Goal: Information Seeking & Learning: Learn about a topic

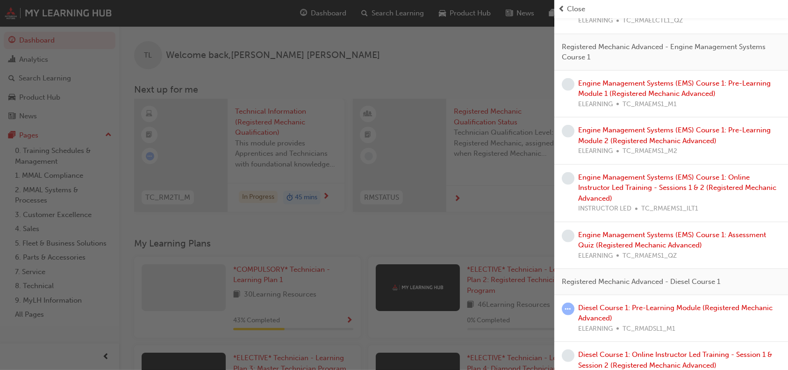
scroll to position [660, 0]
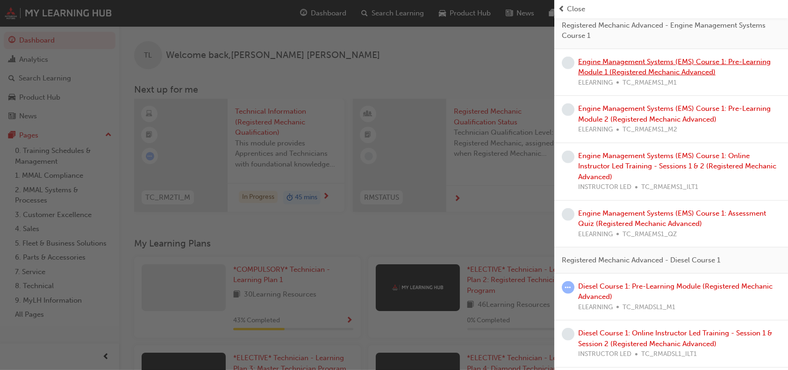
click at [668, 59] on link "Engine Management Systems (EMS) Course 1: Pre-Learning Module 1 (Registered Mec…" at bounding box center [674, 67] width 193 height 19
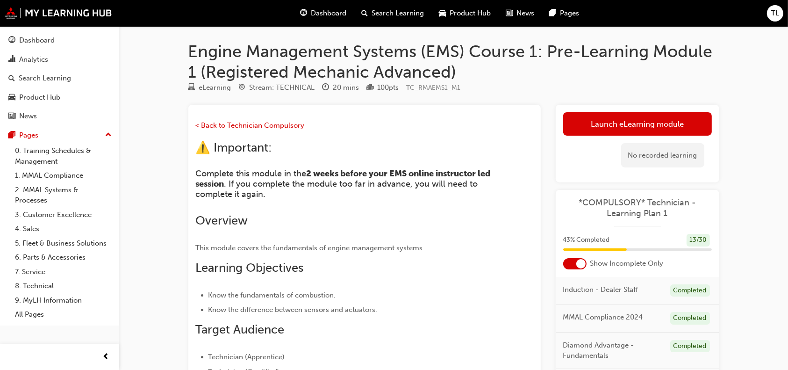
click at [328, 14] on span "Dashboard" at bounding box center [329, 13] width 36 height 11
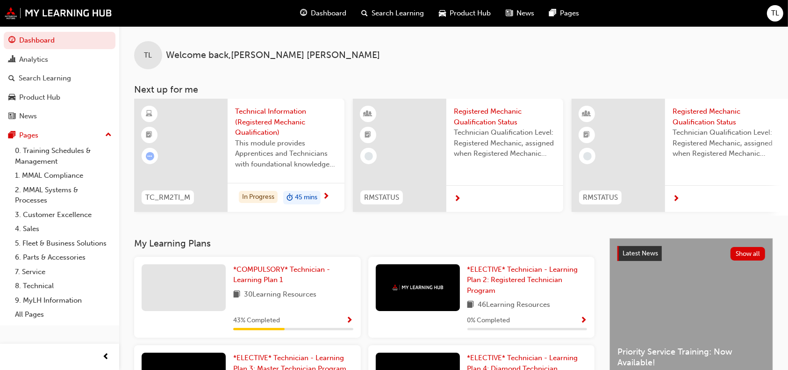
click at [348, 316] on div "*COMPULSORY* Technician - Learning Plan 1 30 Learning Resources 43 % Completed" at bounding box center [293, 297] width 120 height 66
click at [347, 323] on span "Show Progress" at bounding box center [349, 321] width 7 height 8
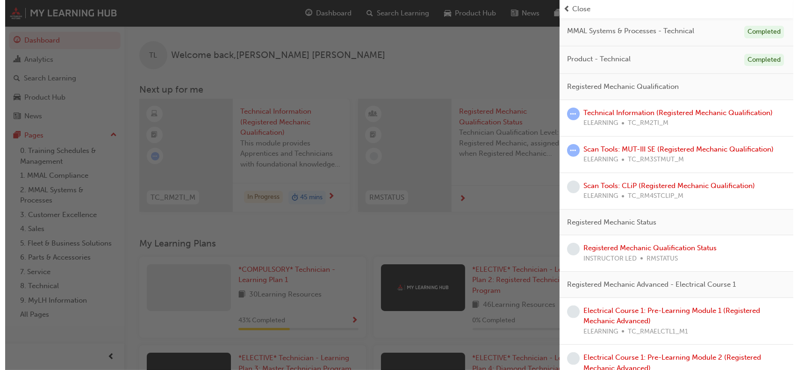
scroll to position [224, 0]
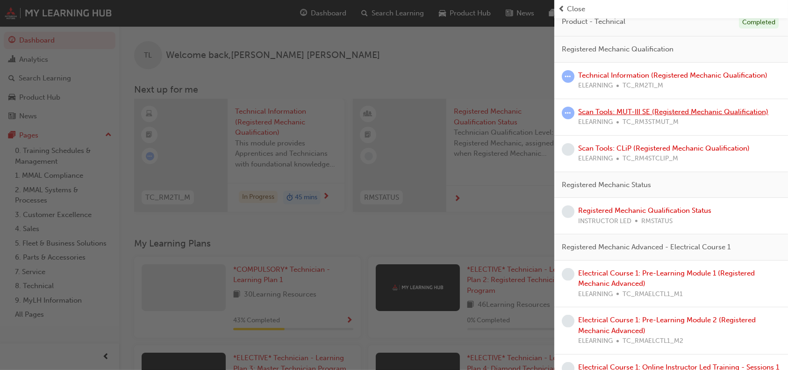
click at [649, 110] on link "Scan Tools: MUT-III SE (Registered Mechanic Qualification)" at bounding box center [673, 112] width 190 height 8
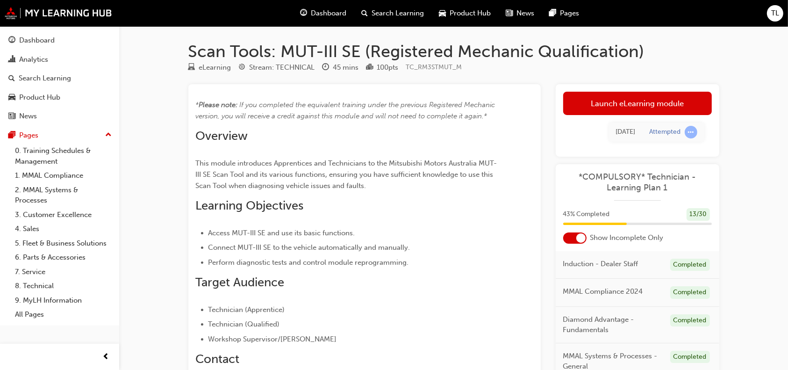
click at [649, 110] on link "Launch eLearning module" at bounding box center [637, 103] width 149 height 23
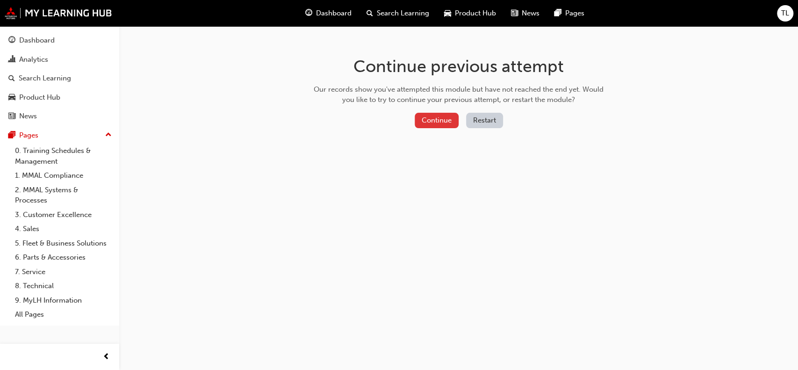
click at [433, 118] on button "Continue" at bounding box center [437, 120] width 44 height 15
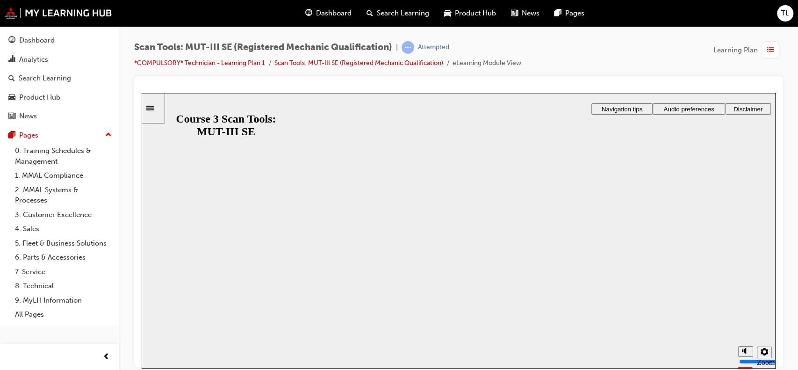
drag, startPoint x: 797, startPoint y: 132, endPoint x: 794, endPoint y: 225, distance: 93.1
click at [788, 225] on div "Scan Tools: MUT-III SE (Registered Mechanic Qualification) | Attempted *COMPULS…" at bounding box center [458, 186] width 679 height 320
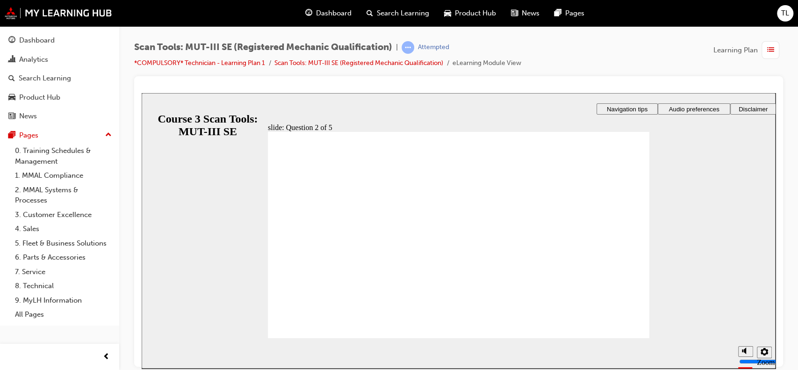
radio input "true"
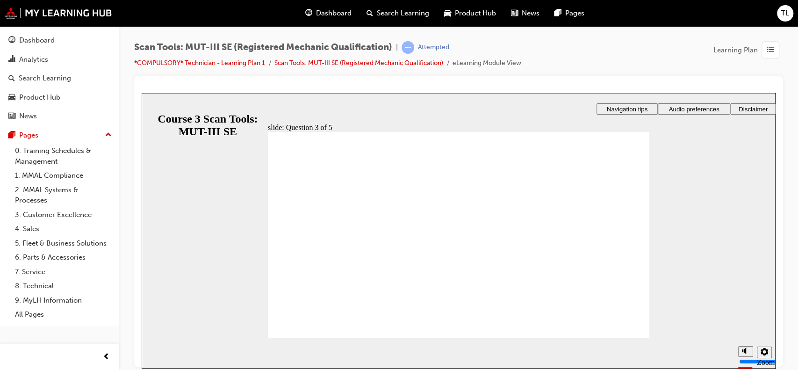
radio input "true"
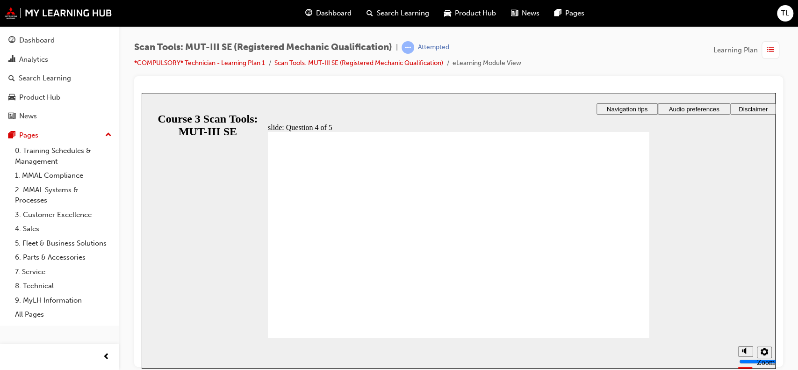
radio input "true"
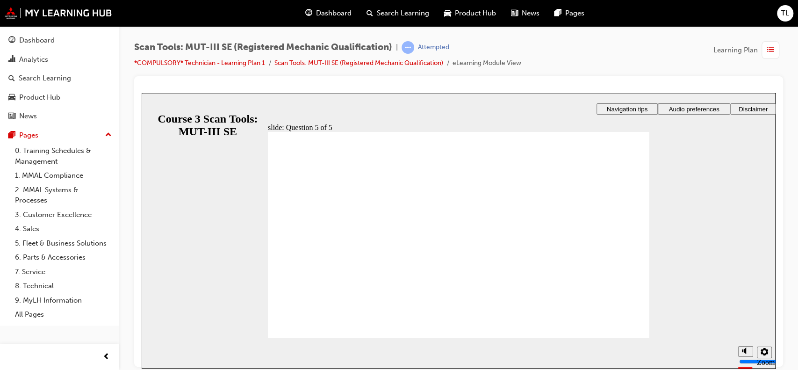
radio input "true"
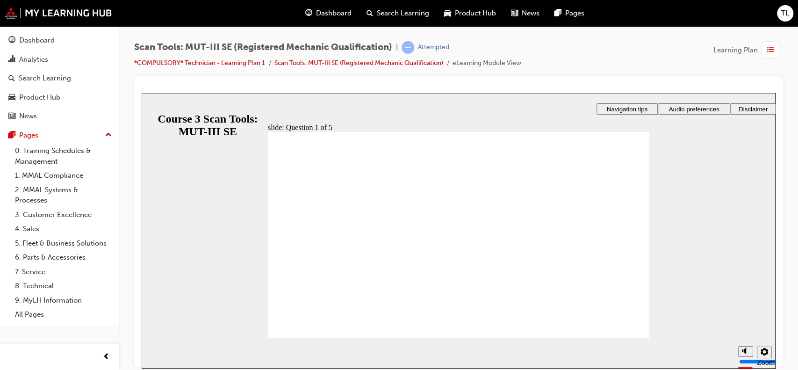
radio input "true"
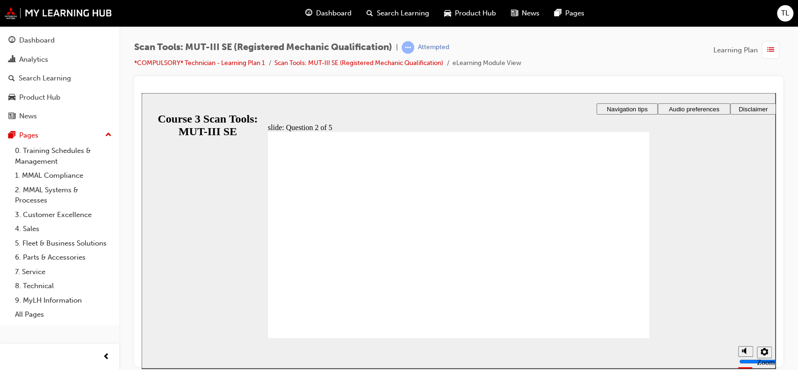
radio input "true"
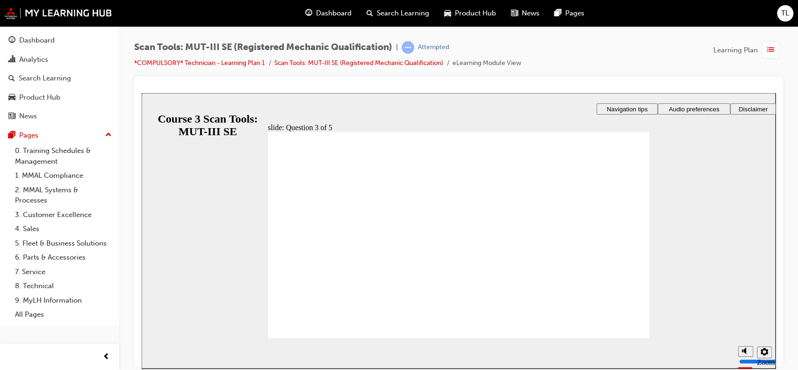
radio input "true"
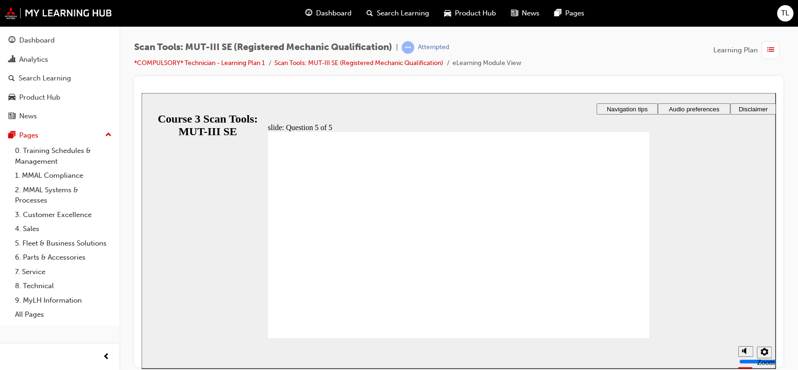
radio input "true"
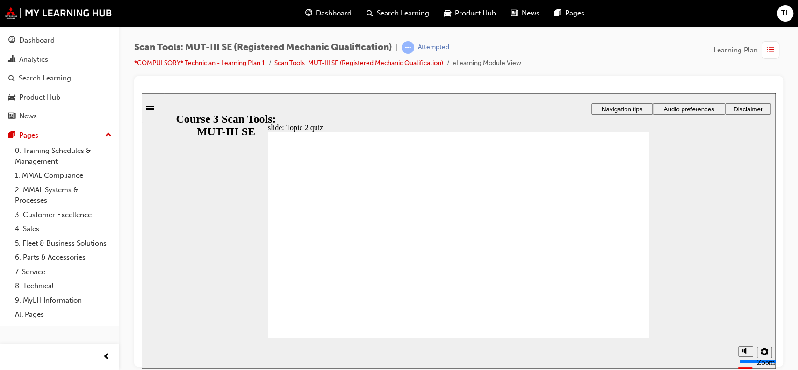
radio input "true"
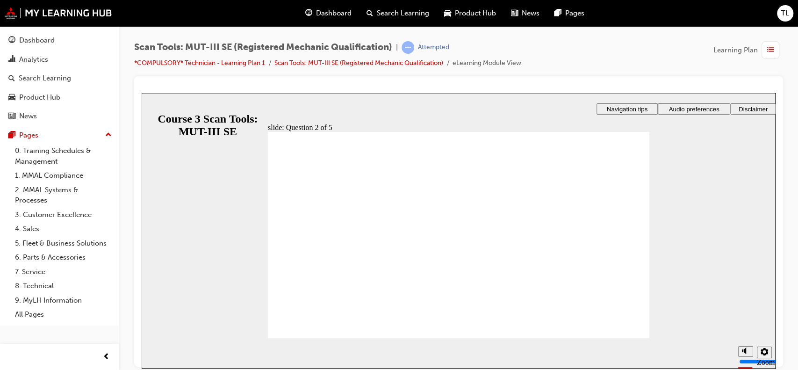
radio input "false"
radio input "true"
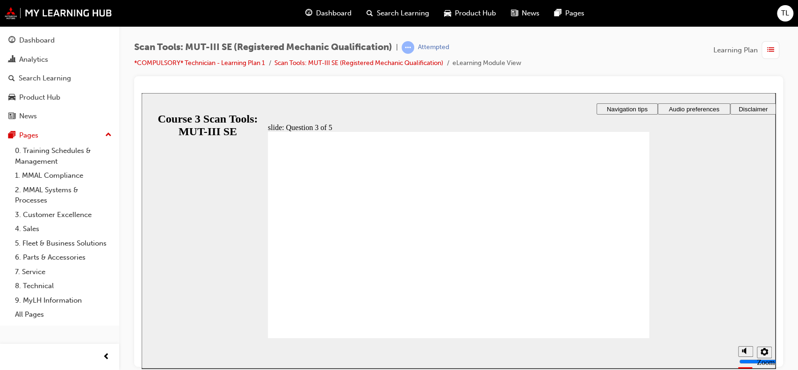
radio input "true"
radio input "false"
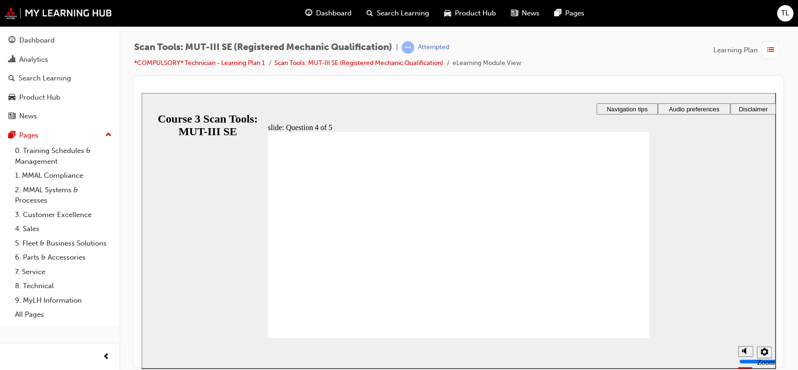
radio input "true"
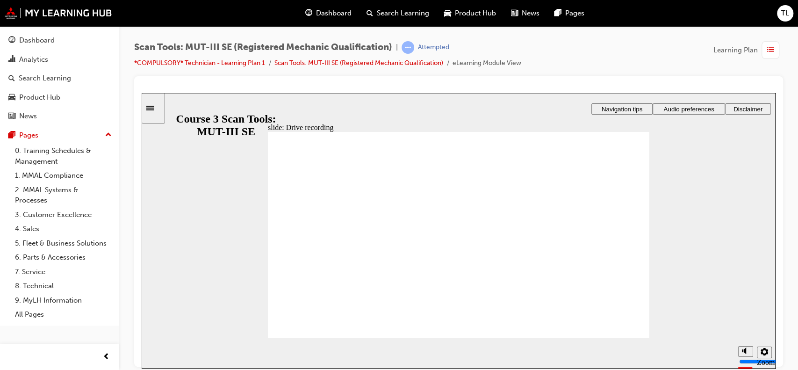
radio input "true"
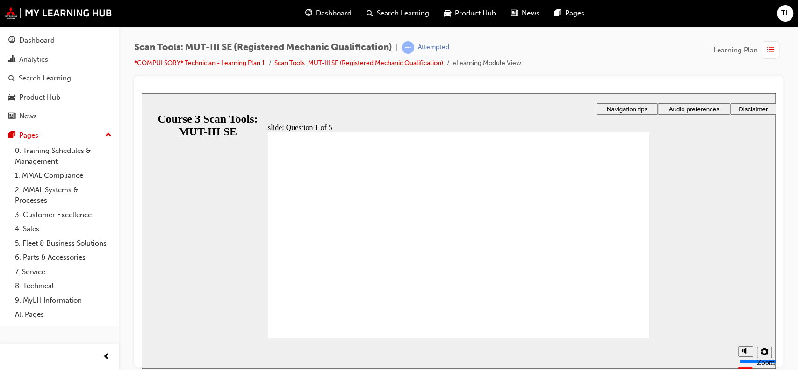
radio input "true"
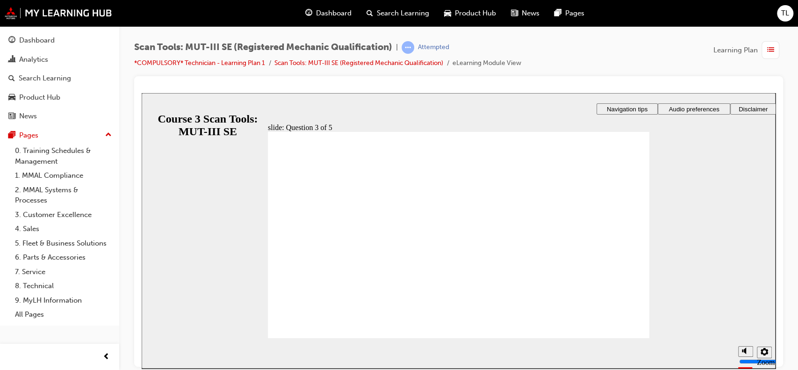
radio input "true"
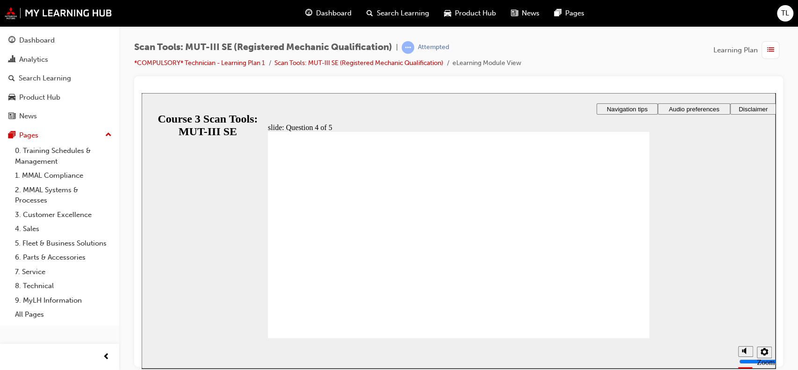
radio input "true"
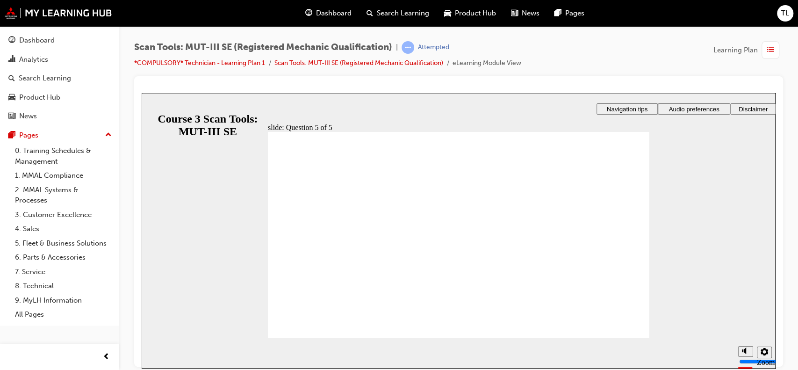
radio input "true"
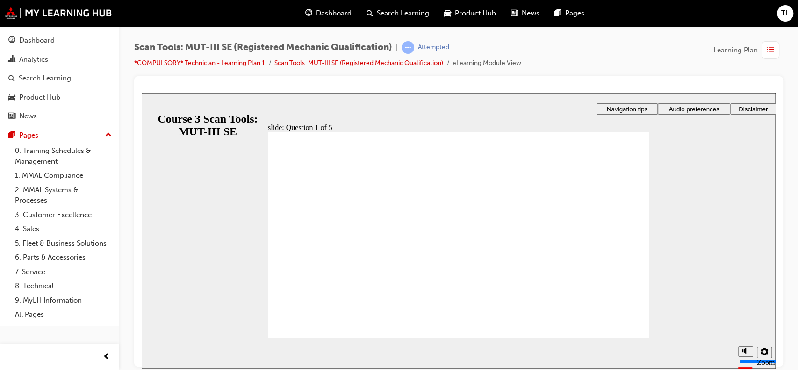
radio input "true"
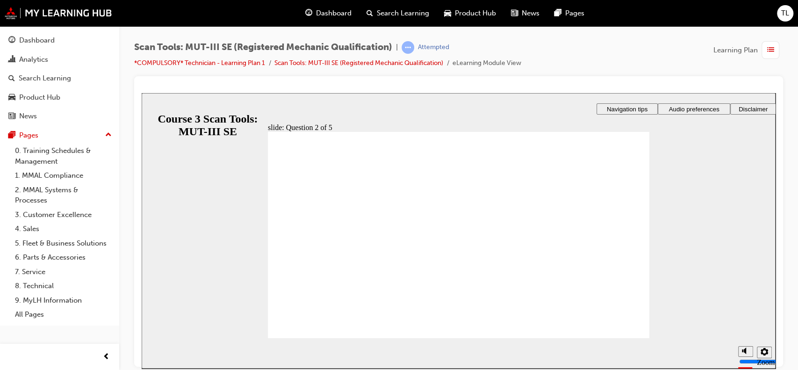
radio input "true"
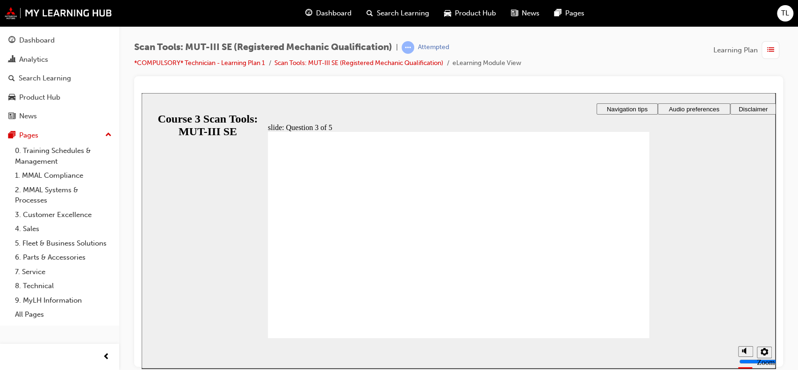
radio input "true"
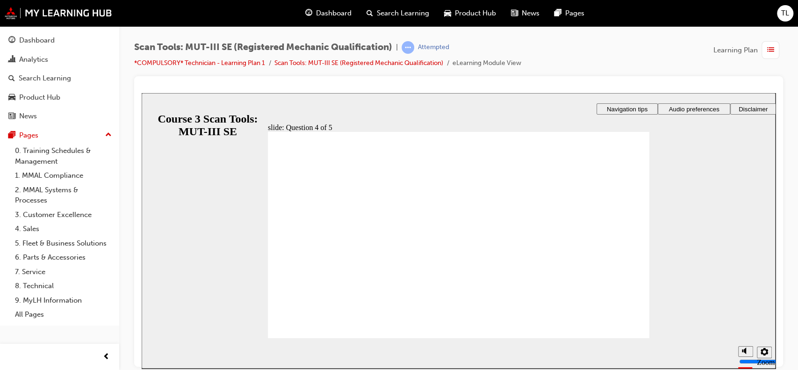
drag, startPoint x: 466, startPoint y: 281, endPoint x: 475, endPoint y: 284, distance: 9.9
radio input "true"
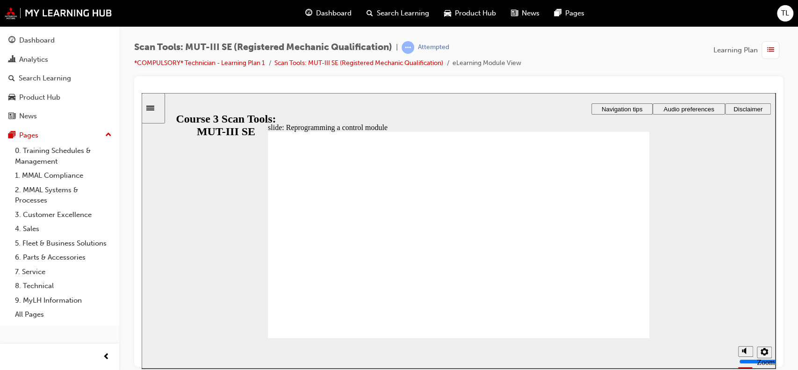
radio input "true"
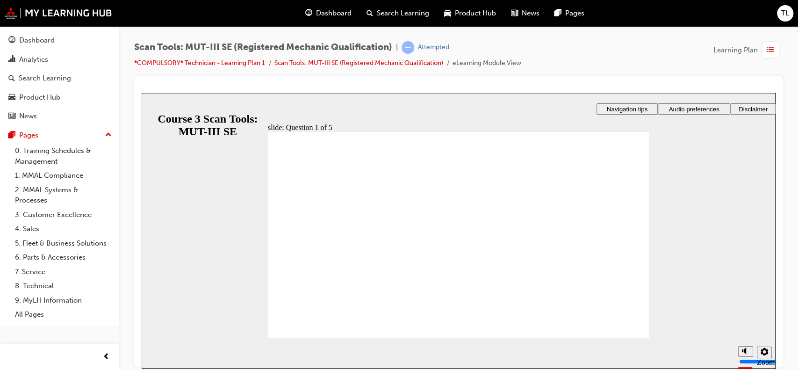
radio input "true"
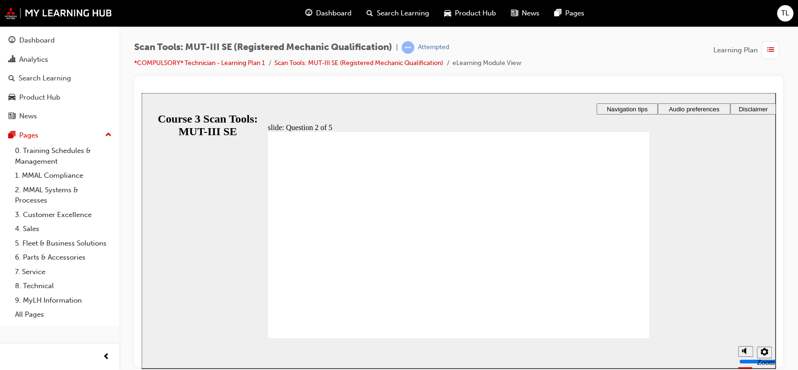
radio input "true"
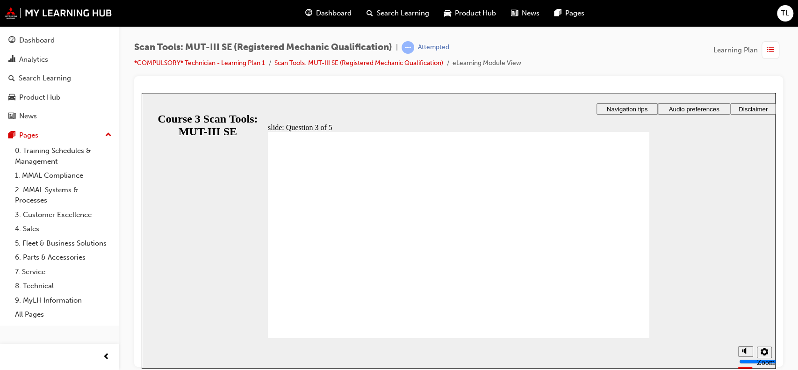
checkbox input "true"
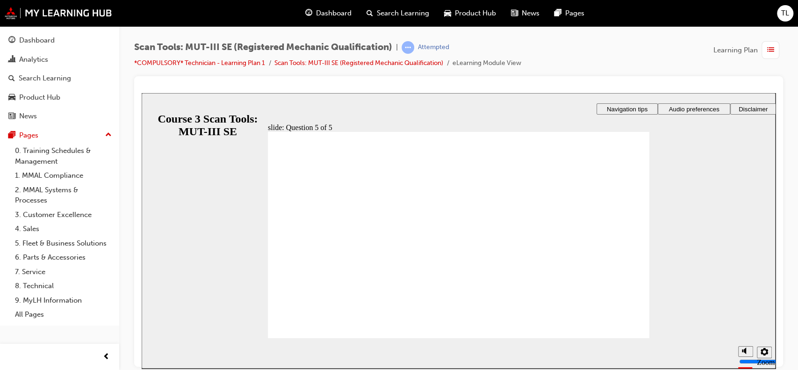
radio input "true"
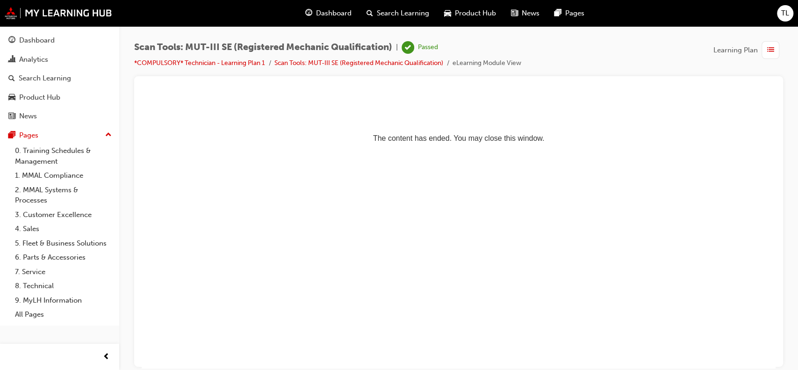
click at [327, 14] on span "Dashboard" at bounding box center [334, 13] width 36 height 11
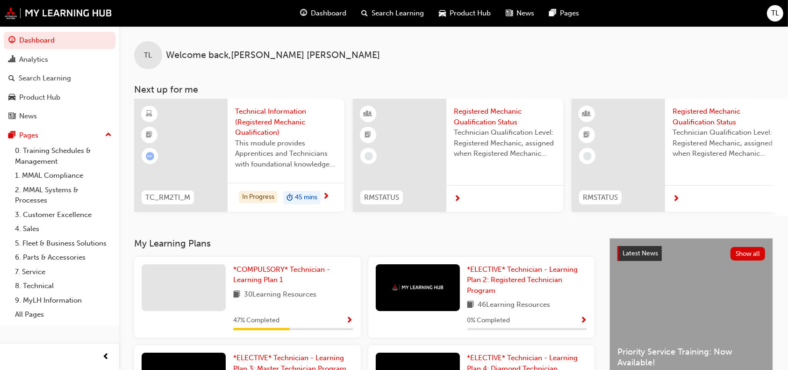
click at [348, 313] on div "*COMPULSORY* Technician - Learning Plan 1 30 Learning Resources 47 % Completed" at bounding box center [293, 297] width 120 height 66
click at [350, 322] on span "Show Progress" at bounding box center [349, 321] width 7 height 8
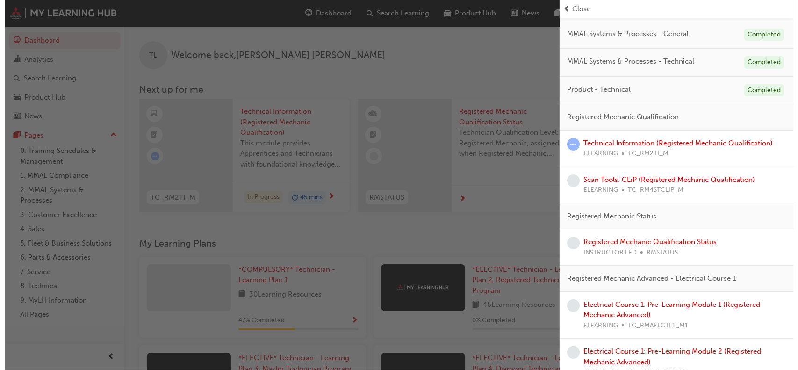
scroll to position [162, 0]
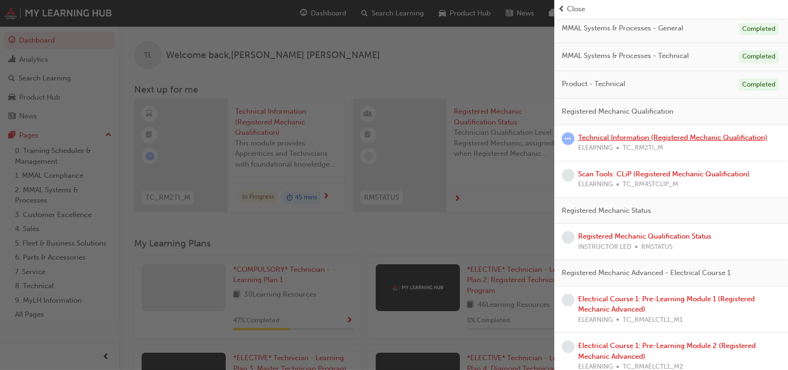
click at [711, 136] on link "Technical Information (Registered Mechanic Qualification)" at bounding box center [672, 137] width 189 height 8
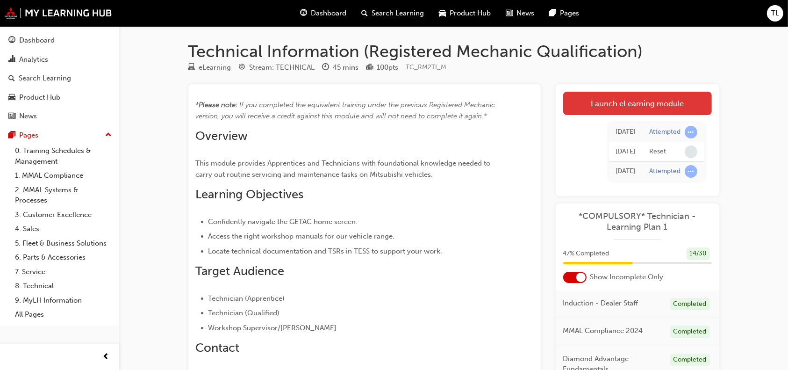
click at [638, 106] on link "Launch eLearning module" at bounding box center [637, 103] width 149 height 23
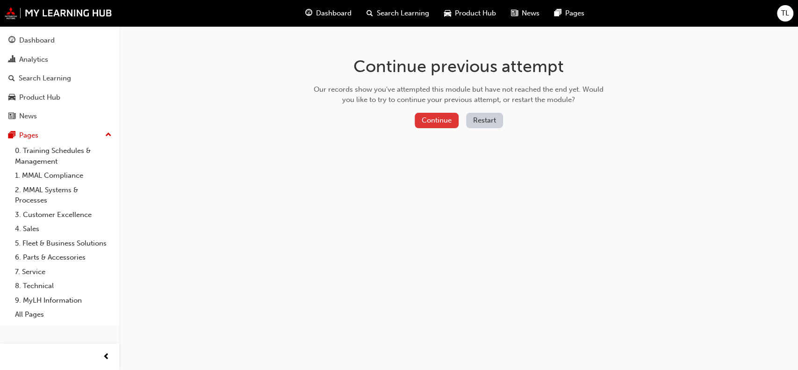
click at [443, 118] on button "Continue" at bounding box center [437, 120] width 44 height 15
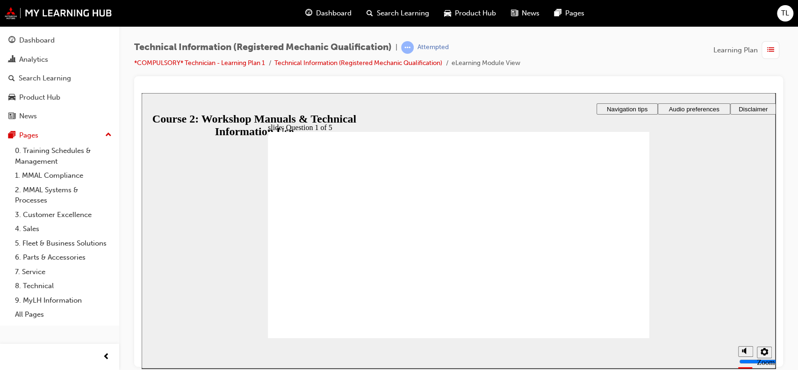
drag, startPoint x: 509, startPoint y: 288, endPoint x: 566, endPoint y: 252, distance: 67.2
drag, startPoint x: 438, startPoint y: 291, endPoint x: 438, endPoint y: 214, distance: 76.7
drag, startPoint x: 472, startPoint y: 286, endPoint x: 432, endPoint y: 252, distance: 52.0
drag, startPoint x: 404, startPoint y: 288, endPoint x: 568, endPoint y: 208, distance: 182.1
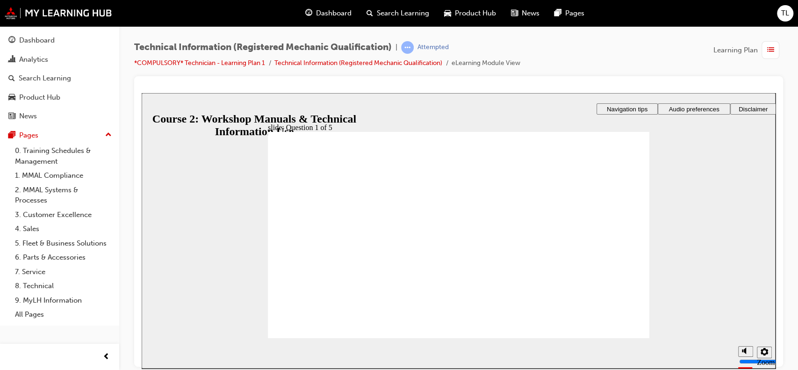
radio input "true"
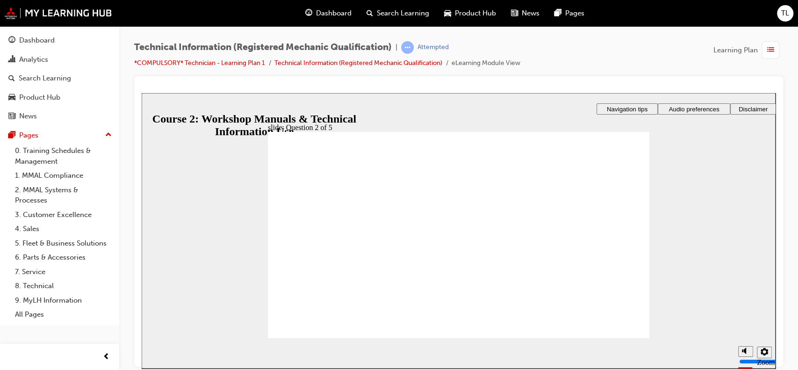
radio input "true"
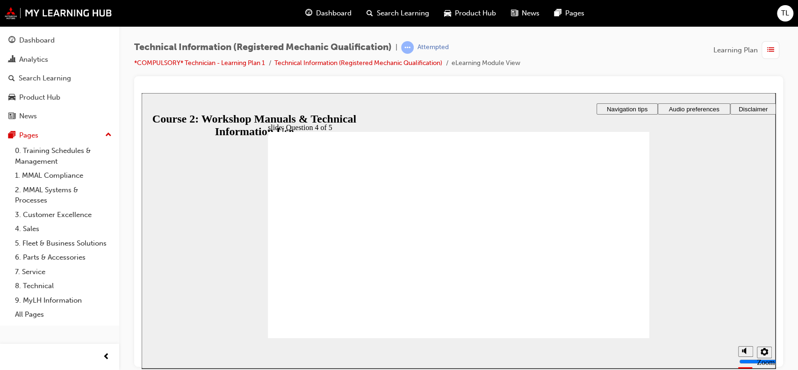
radio input "true"
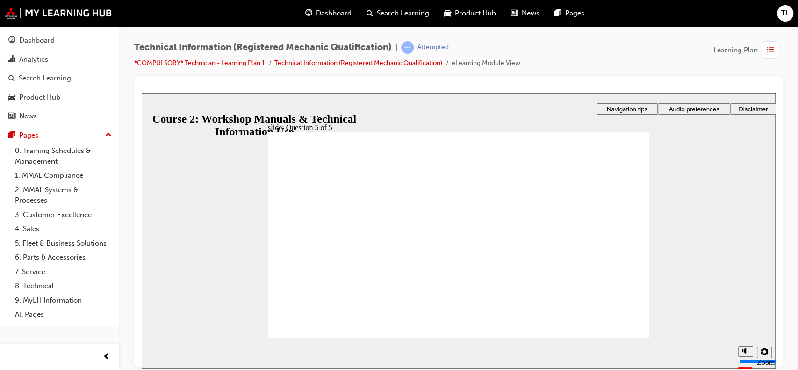
drag, startPoint x: 469, startPoint y: 287, endPoint x: 471, endPoint y: 292, distance: 5.0
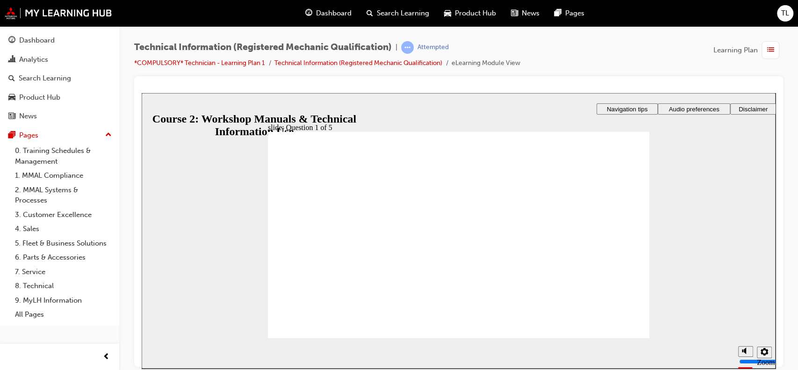
drag, startPoint x: 472, startPoint y: 289, endPoint x: 562, endPoint y: 254, distance: 96.2
drag, startPoint x: 512, startPoint y: 284, endPoint x: 570, endPoint y: 208, distance: 95.5
drag, startPoint x: 439, startPoint y: 290, endPoint x: 440, endPoint y: 248, distance: 41.6
drag, startPoint x: 408, startPoint y: 295, endPoint x: 453, endPoint y: 214, distance: 92.9
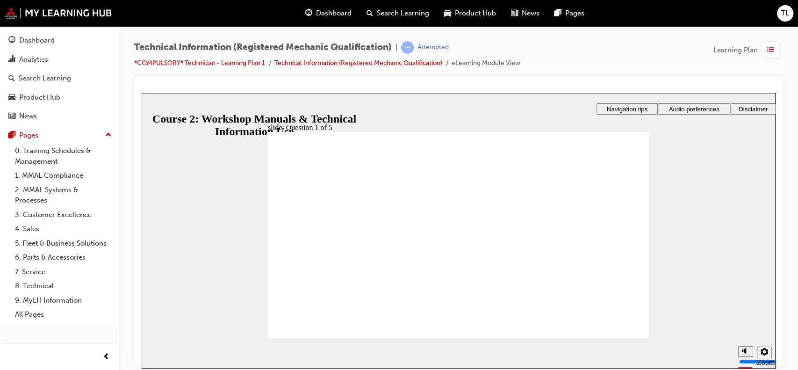
drag, startPoint x: 435, startPoint y: 206, endPoint x: 436, endPoint y: 322, distance: 116.0
drag, startPoint x: 434, startPoint y: 259, endPoint x: 436, endPoint y: 222, distance: 37.5
drag, startPoint x: 407, startPoint y: 295, endPoint x: 441, endPoint y: 254, distance: 53.8
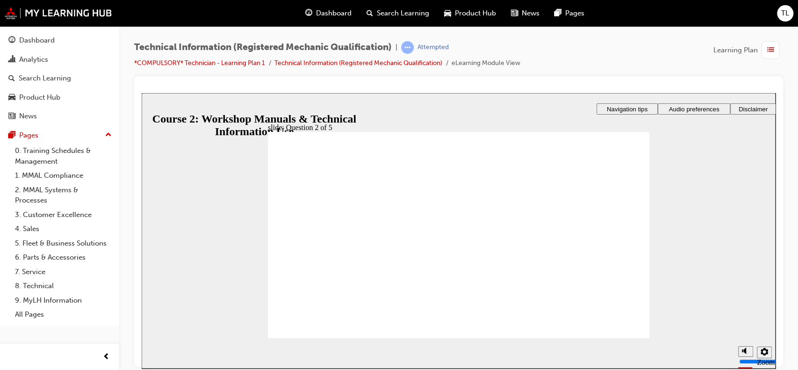
radio input "true"
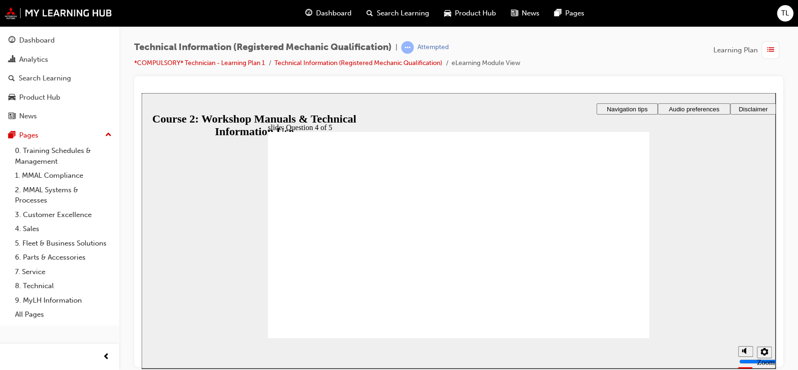
radio input "true"
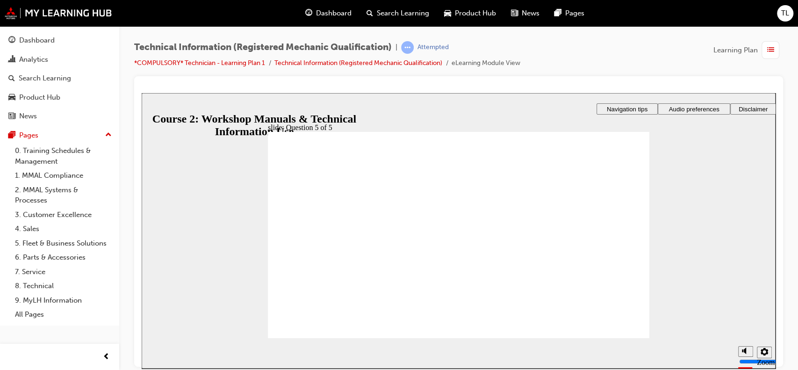
drag, startPoint x: 474, startPoint y: 290, endPoint x: 560, endPoint y: 258, distance: 92.3
drag, startPoint x: 519, startPoint y: 286, endPoint x: 561, endPoint y: 229, distance: 70.6
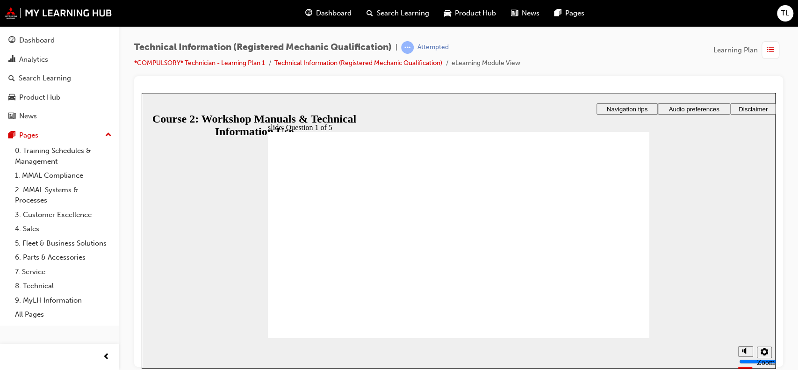
drag, startPoint x: 436, startPoint y: 292, endPoint x: 435, endPoint y: 256, distance: 36.0
drag, startPoint x: 402, startPoint y: 294, endPoint x: 443, endPoint y: 294, distance: 40.7
drag, startPoint x: 438, startPoint y: 247, endPoint x: 439, endPoint y: 226, distance: 21.1
drag, startPoint x: 407, startPoint y: 293, endPoint x: 434, endPoint y: 252, distance: 49.3
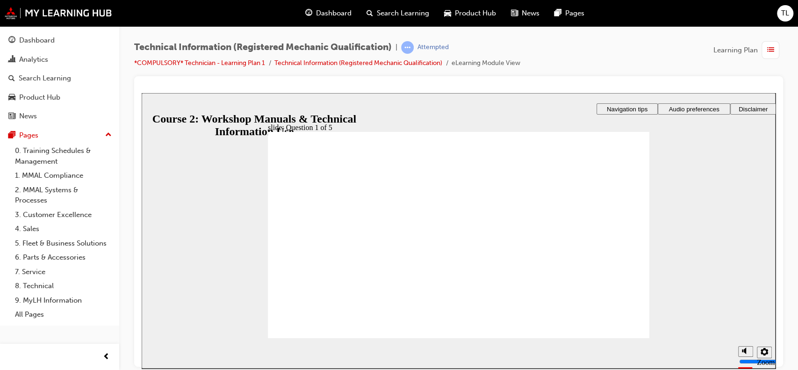
radio input "true"
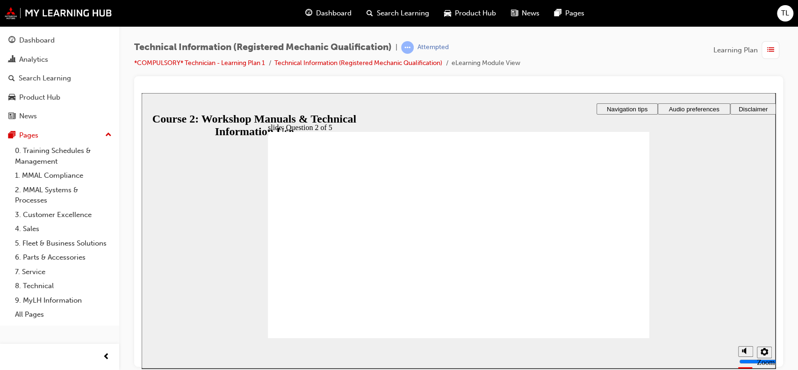
radio input "true"
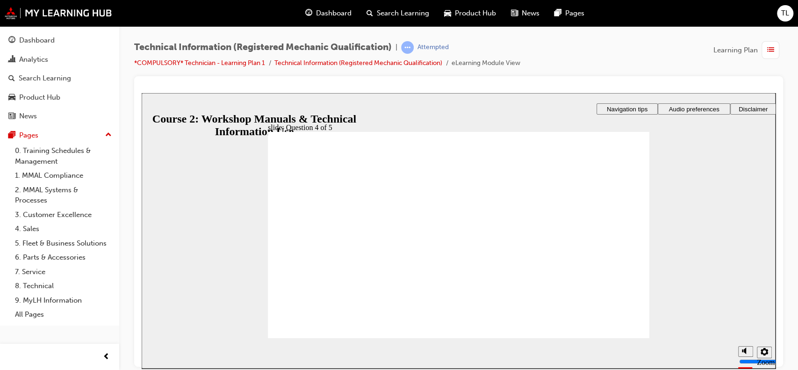
radio input "true"
